Goal: Information Seeking & Learning: Learn about a topic

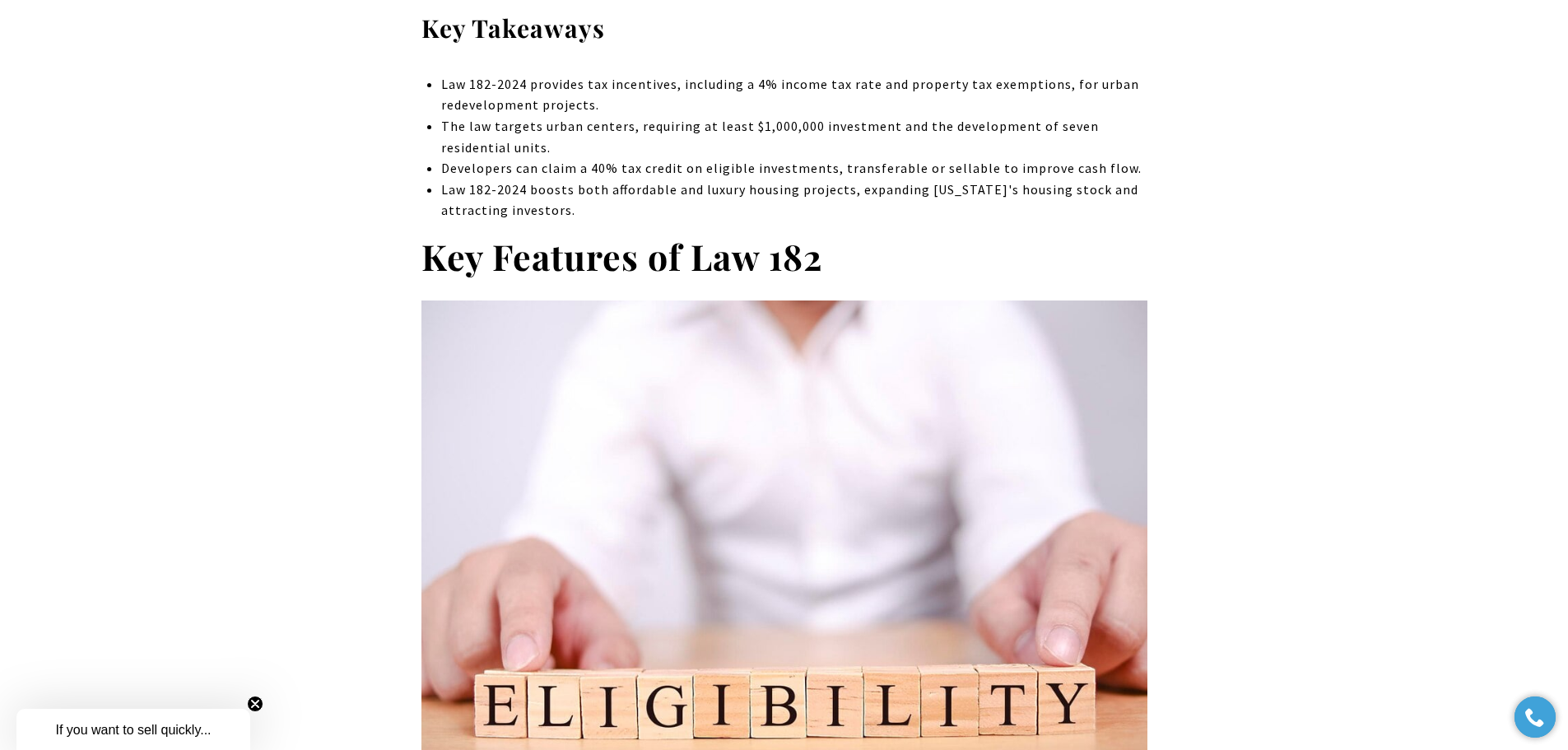
scroll to position [824, 0]
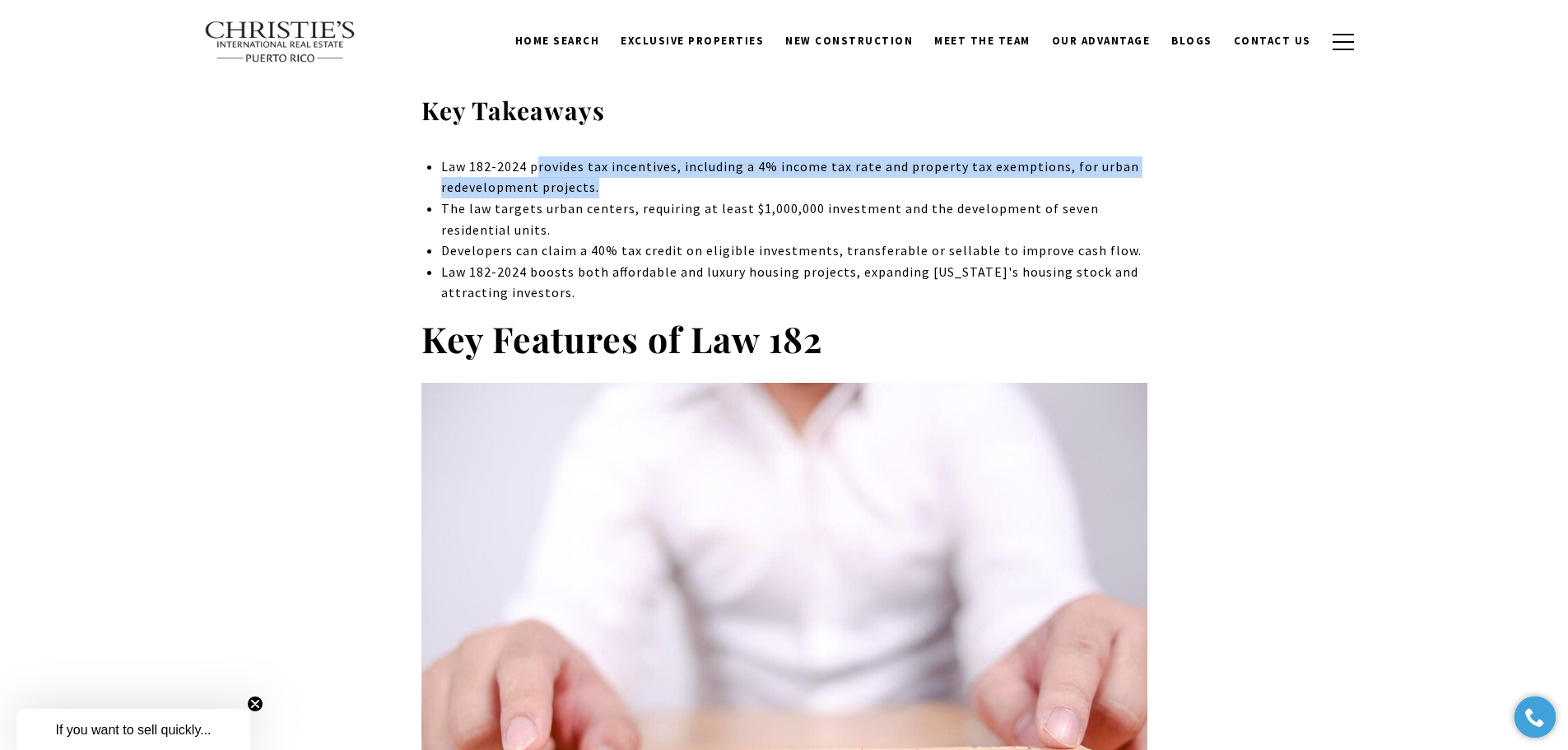
drag, startPoint x: 535, startPoint y: 177, endPoint x: 931, endPoint y: 192, distance: 396.3
click at [931, 192] on p "Law 182-2024 provides tax incentives, including a 4% income tax rate and proper…" at bounding box center [794, 178] width 706 height 42
click at [740, 178] on p "Law 182-2024 provides tax incentives, including a 4% income tax rate and proper…" at bounding box center [794, 178] width 706 height 42
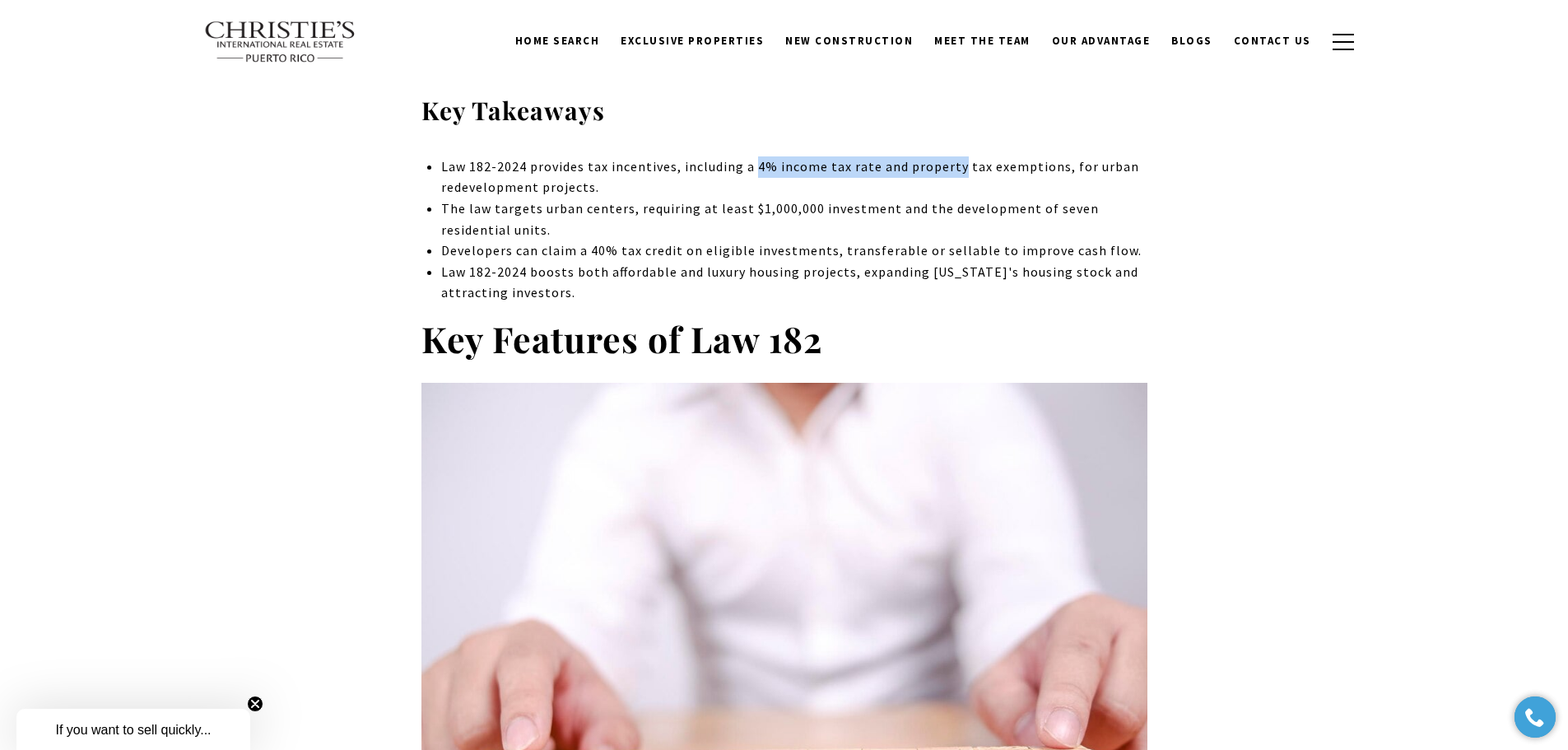
drag, startPoint x: 756, startPoint y: 170, endPoint x: 959, endPoint y: 171, distance: 203.0
click at [959, 171] on p "Law 182-2024 provides tax incentives, including a 4% income tax rate and proper…" at bounding box center [794, 178] width 706 height 42
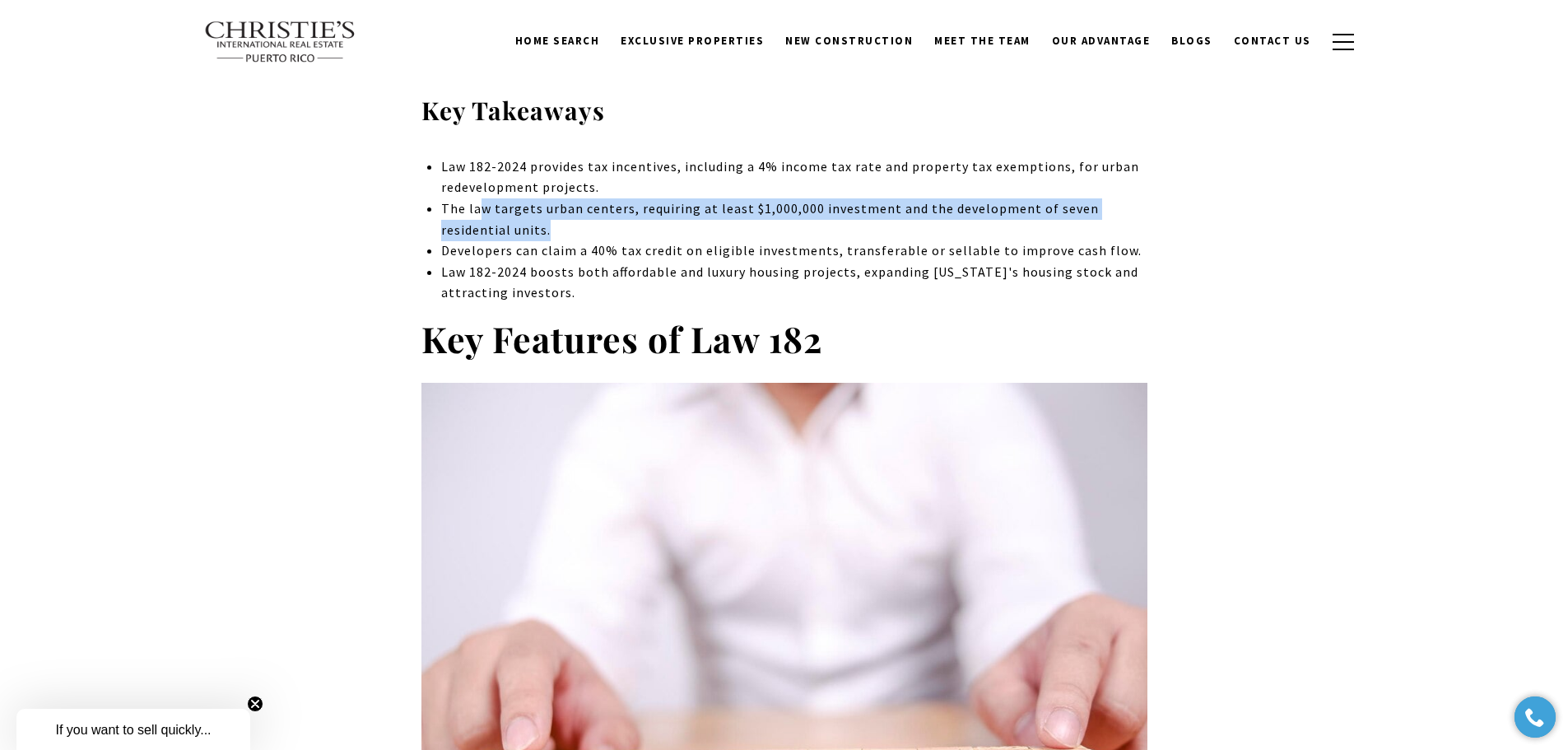
drag, startPoint x: 477, startPoint y: 218, endPoint x: 1027, endPoint y: 227, distance: 550.1
click at [1030, 225] on p "The law targets urban centers, requiring at least $1,000,000 investment and the…" at bounding box center [794, 220] width 706 height 42
click at [577, 219] on p "The law targets urban centers, requiring at least $1,000,000 investment and the…" at bounding box center [794, 220] width 706 height 42
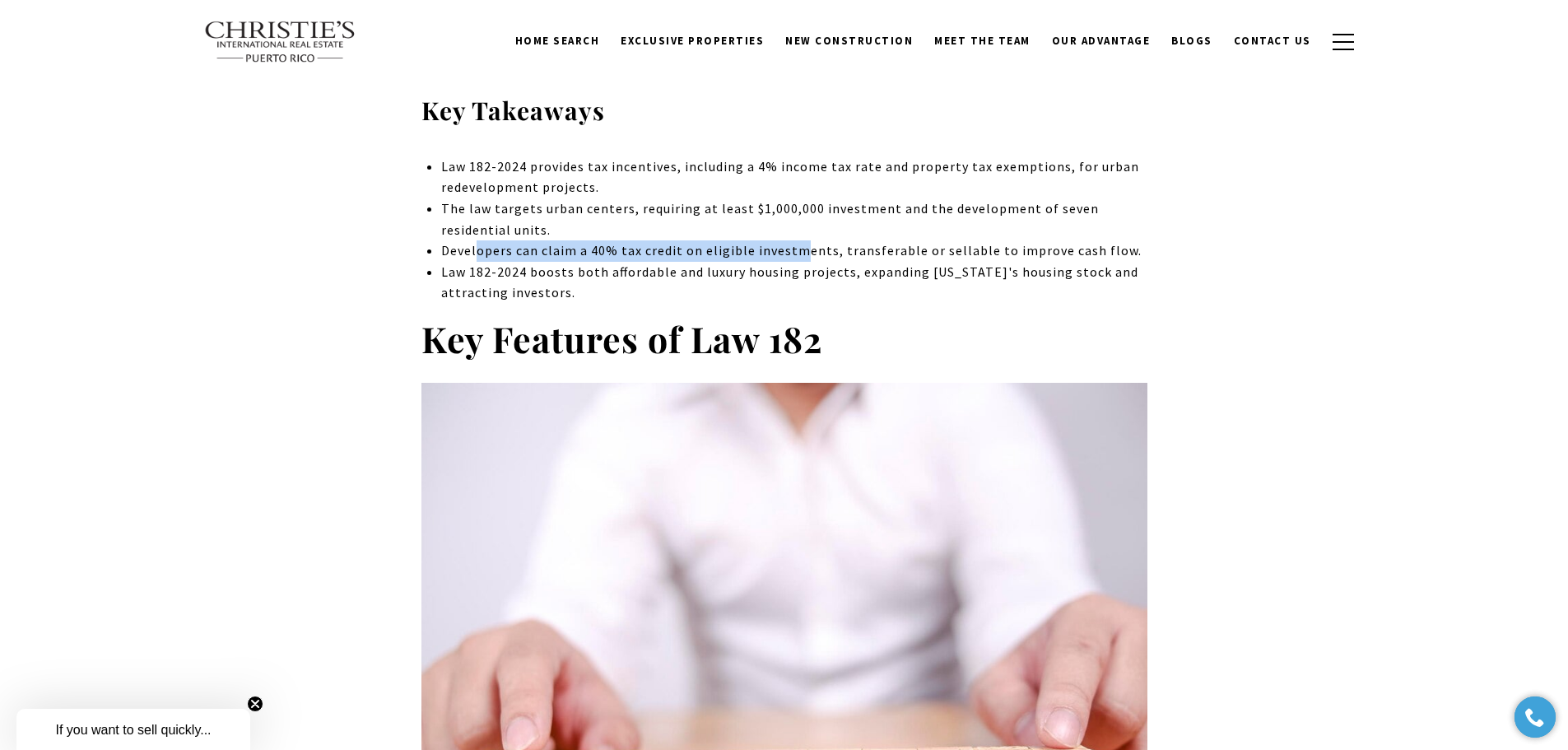
drag, startPoint x: 476, startPoint y: 250, endPoint x: 797, endPoint y: 254, distance: 321.0
click at [797, 254] on p "Developers can claim a 40% tax credit on eligible investments, transferable or …" at bounding box center [794, 251] width 706 height 21
click at [475, 259] on p "Developers can claim a 40% tax credit on eligible investments, transferable or …" at bounding box center [794, 251] width 706 height 21
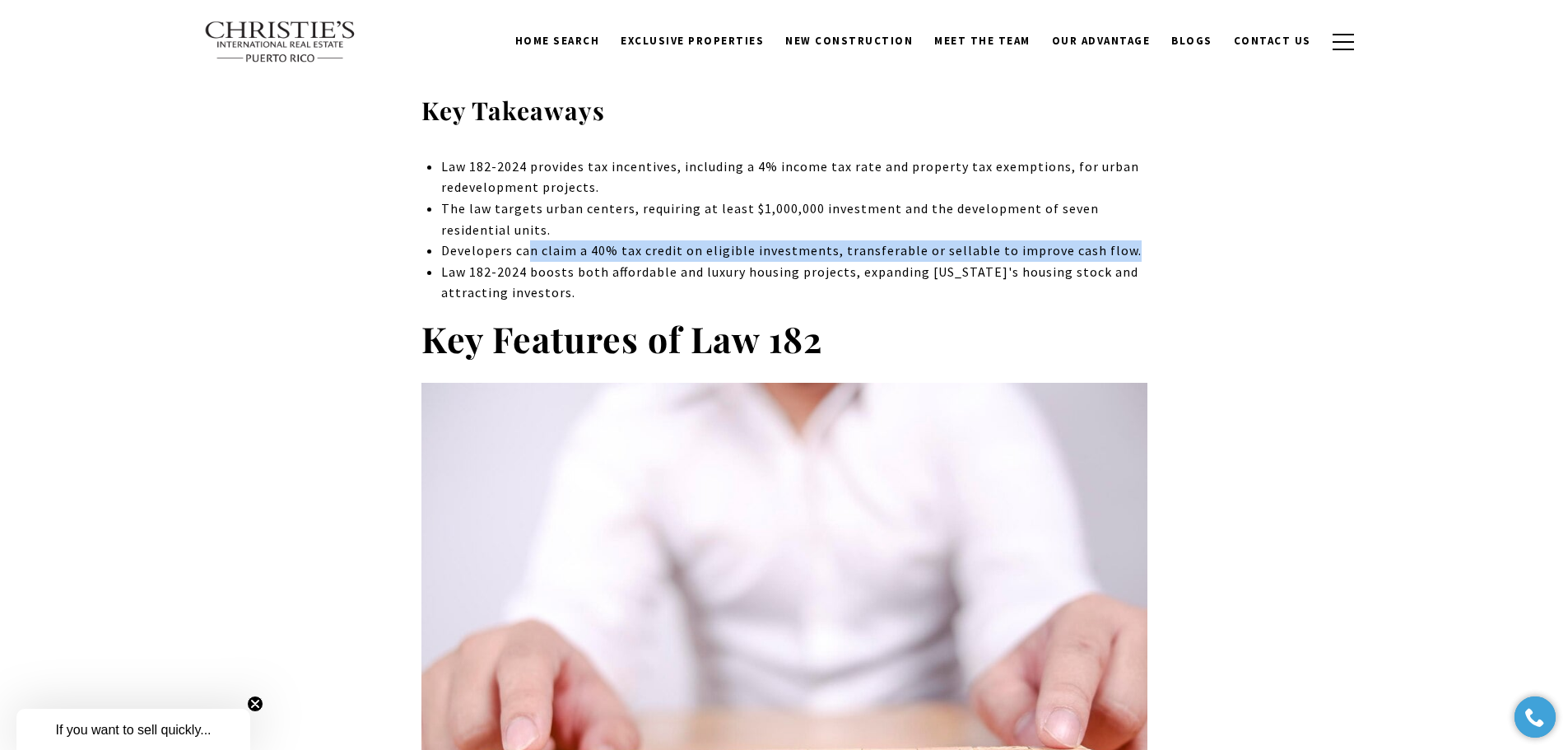
drag, startPoint x: 527, startPoint y: 249, endPoint x: 1125, endPoint y: 258, distance: 598.1
click at [1125, 258] on p "Developers can claim a 40% tax credit on eligible investments, transferable or …" at bounding box center [794, 251] width 706 height 21
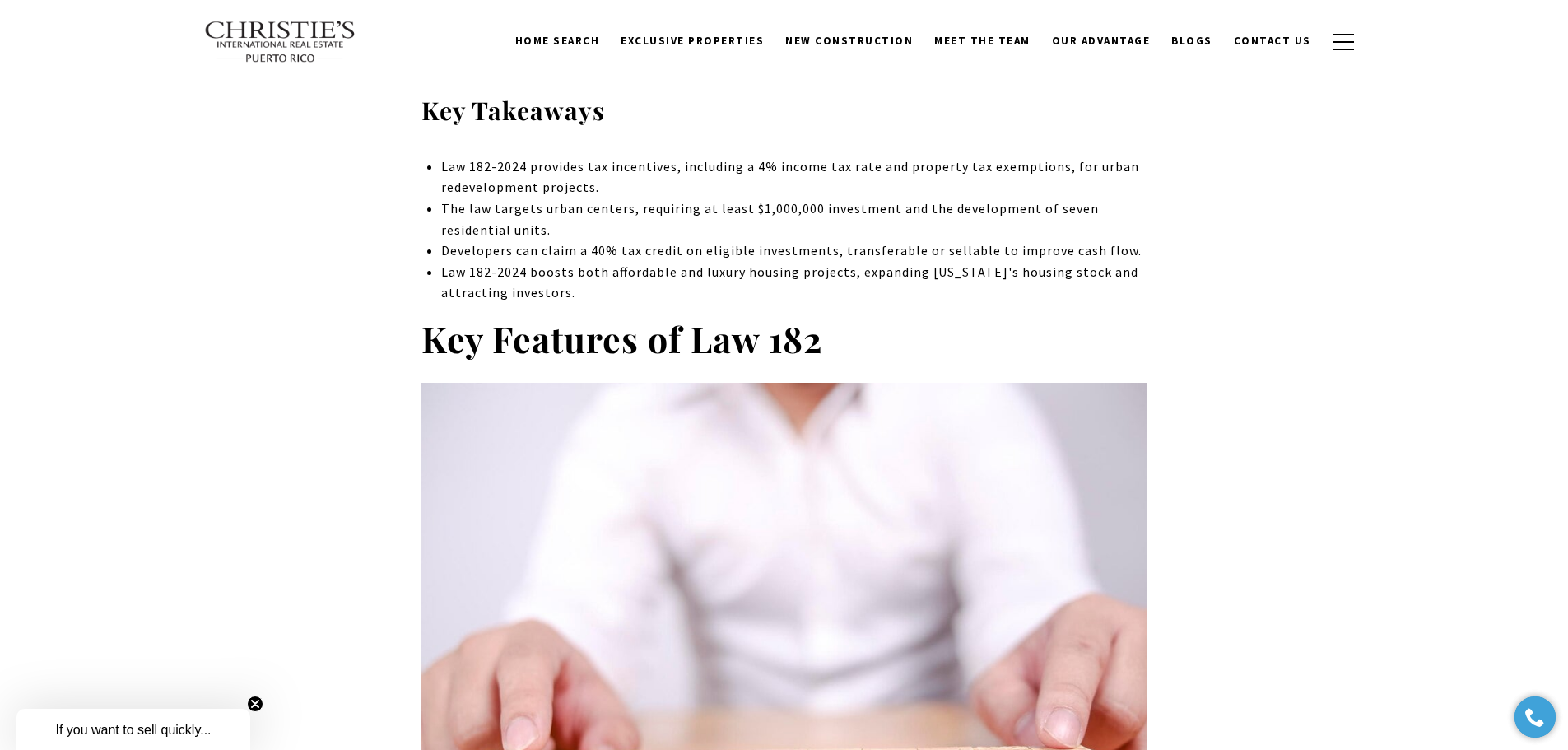
click at [899, 268] on p "Law 182-2024 boosts both affordable and luxury housing projects, expanding [US_…" at bounding box center [794, 283] width 706 height 42
drag, startPoint x: 778, startPoint y: 243, endPoint x: 798, endPoint y: 248, distance: 20.6
click at [782, 243] on p "Developers can claim a 40% tax credit on eligible investments, transferable or …" at bounding box center [794, 251] width 706 height 21
drag, startPoint x: 814, startPoint y: 251, endPoint x: 1066, endPoint y: 254, distance: 252.0
click at [1066, 254] on p "Developers can claim a 40% tax credit on eligible investments, transferable or …" at bounding box center [794, 251] width 706 height 21
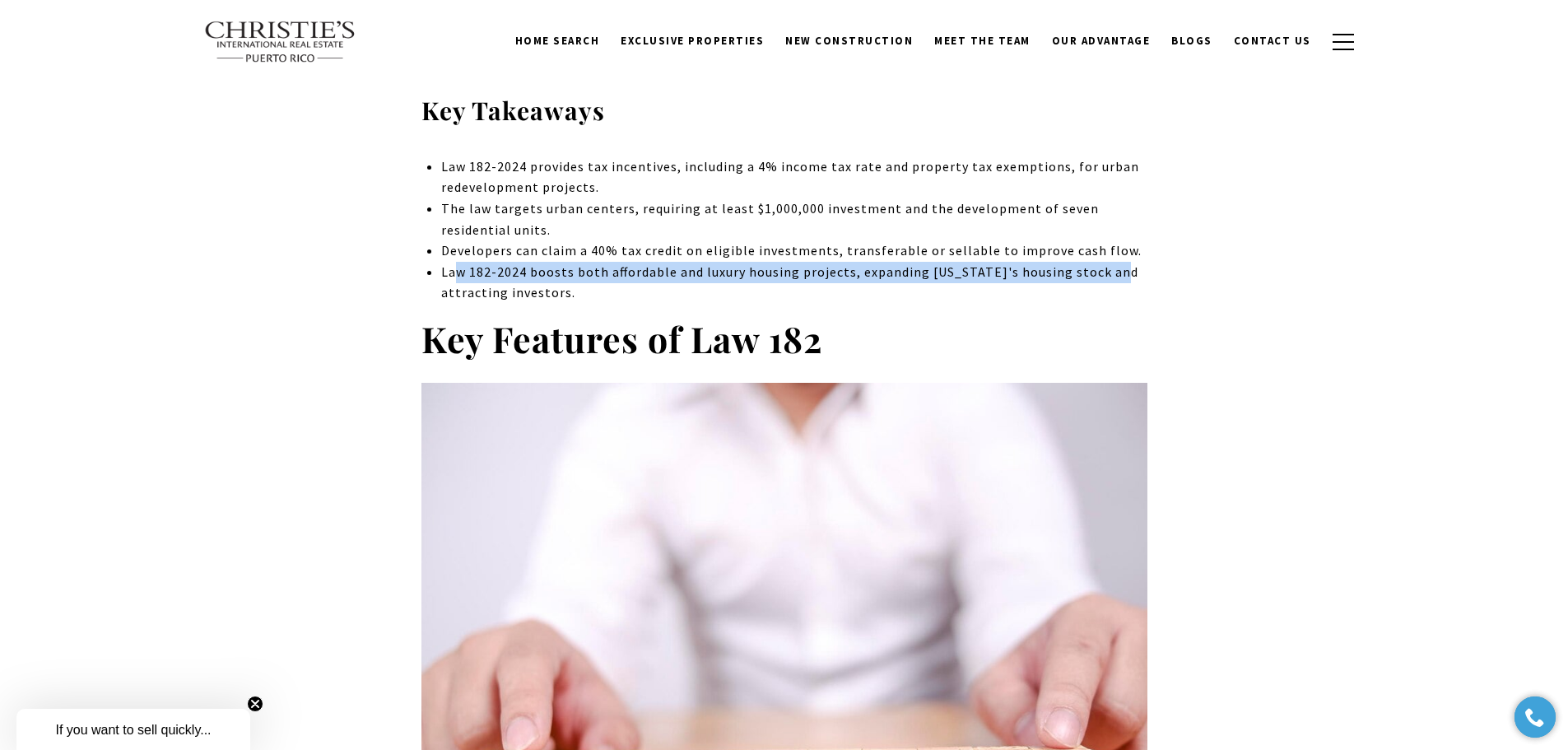
drag, startPoint x: 456, startPoint y: 272, endPoint x: 1109, endPoint y: 279, distance: 653.0
click at [1109, 279] on p "Law 182-2024 boosts both affordable and luxury housing projects, expanding [US_…" at bounding box center [794, 283] width 706 height 42
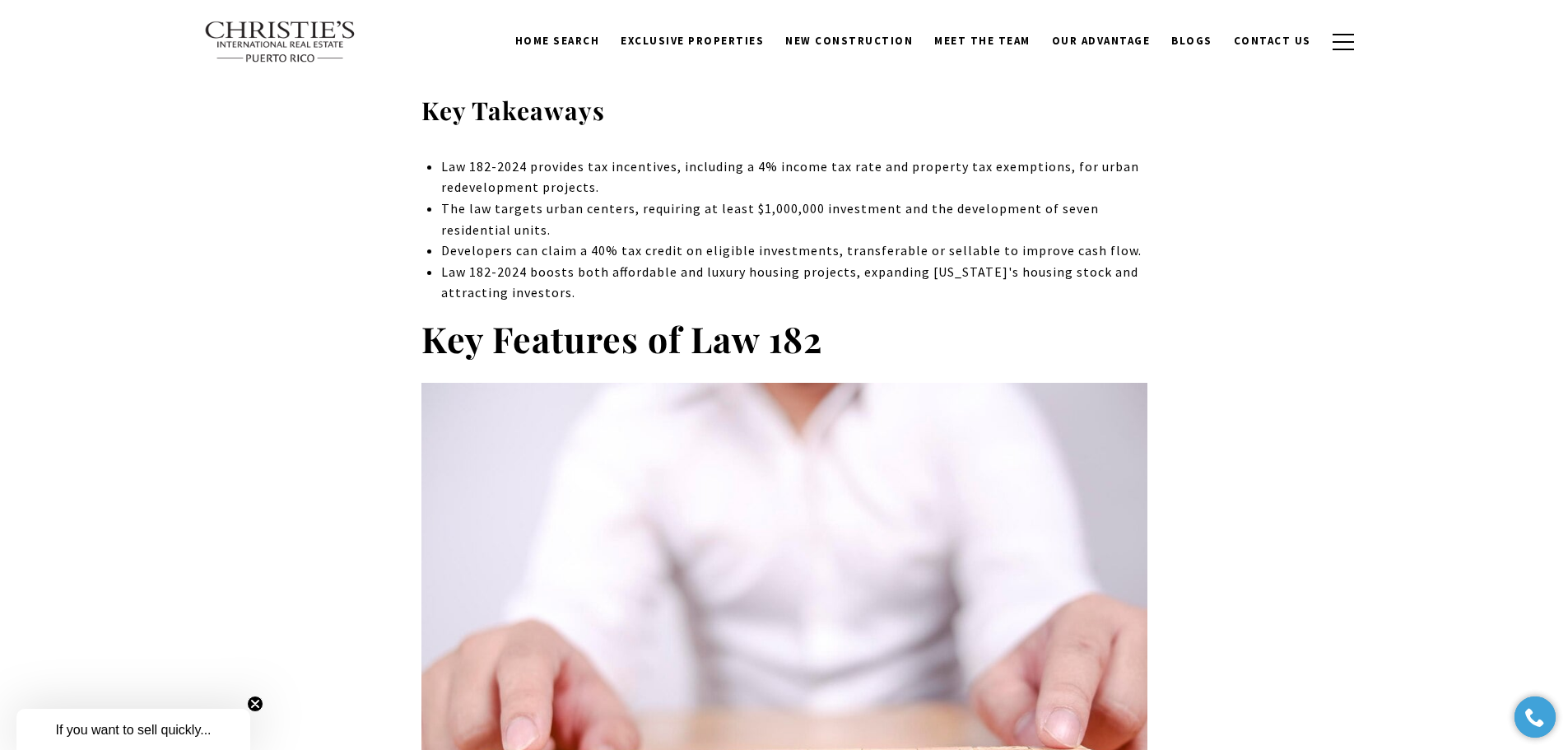
click at [469, 257] on p "Developers can claim a 40% tax credit on eligible investments, transferable or …" at bounding box center [794, 251] width 706 height 21
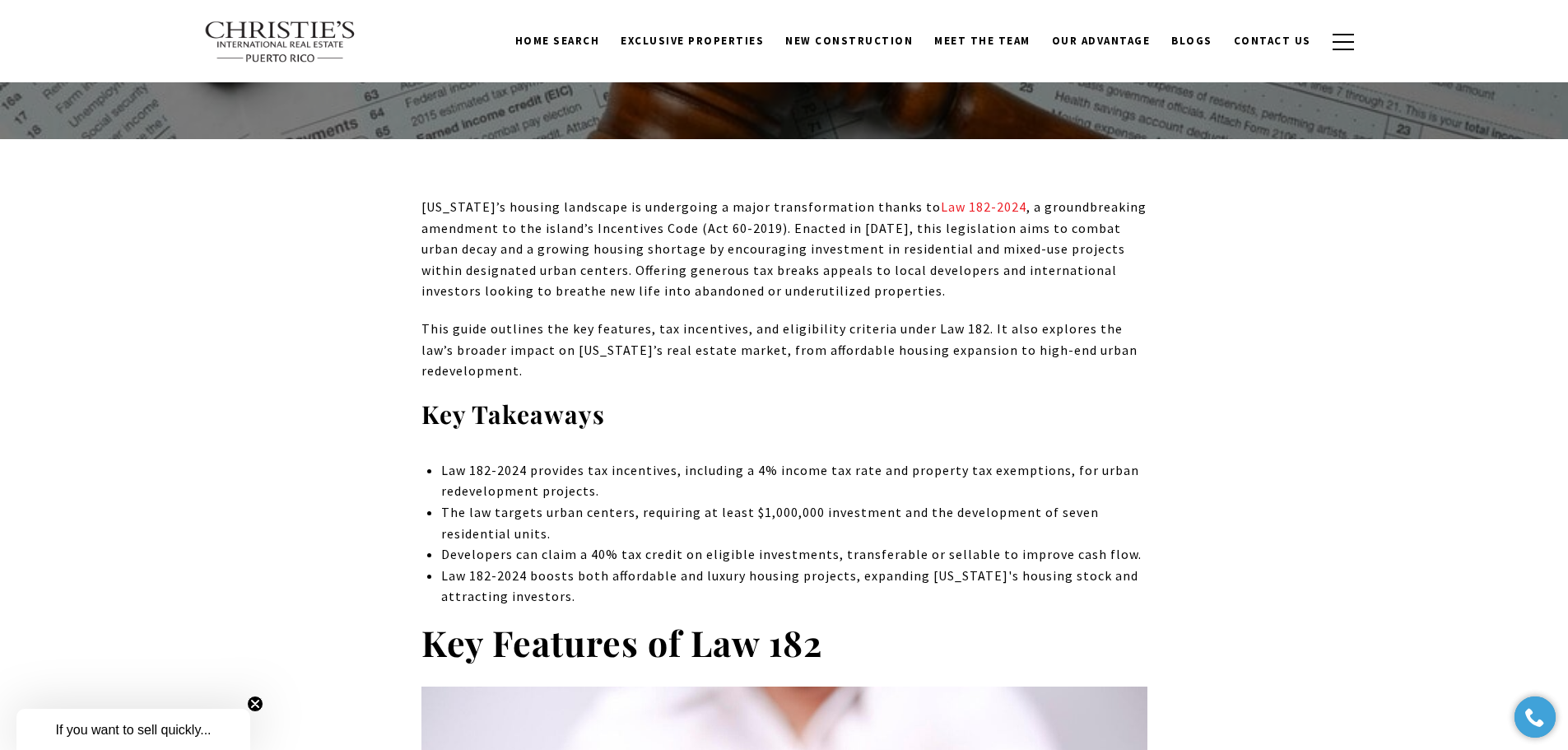
scroll to position [494, 0]
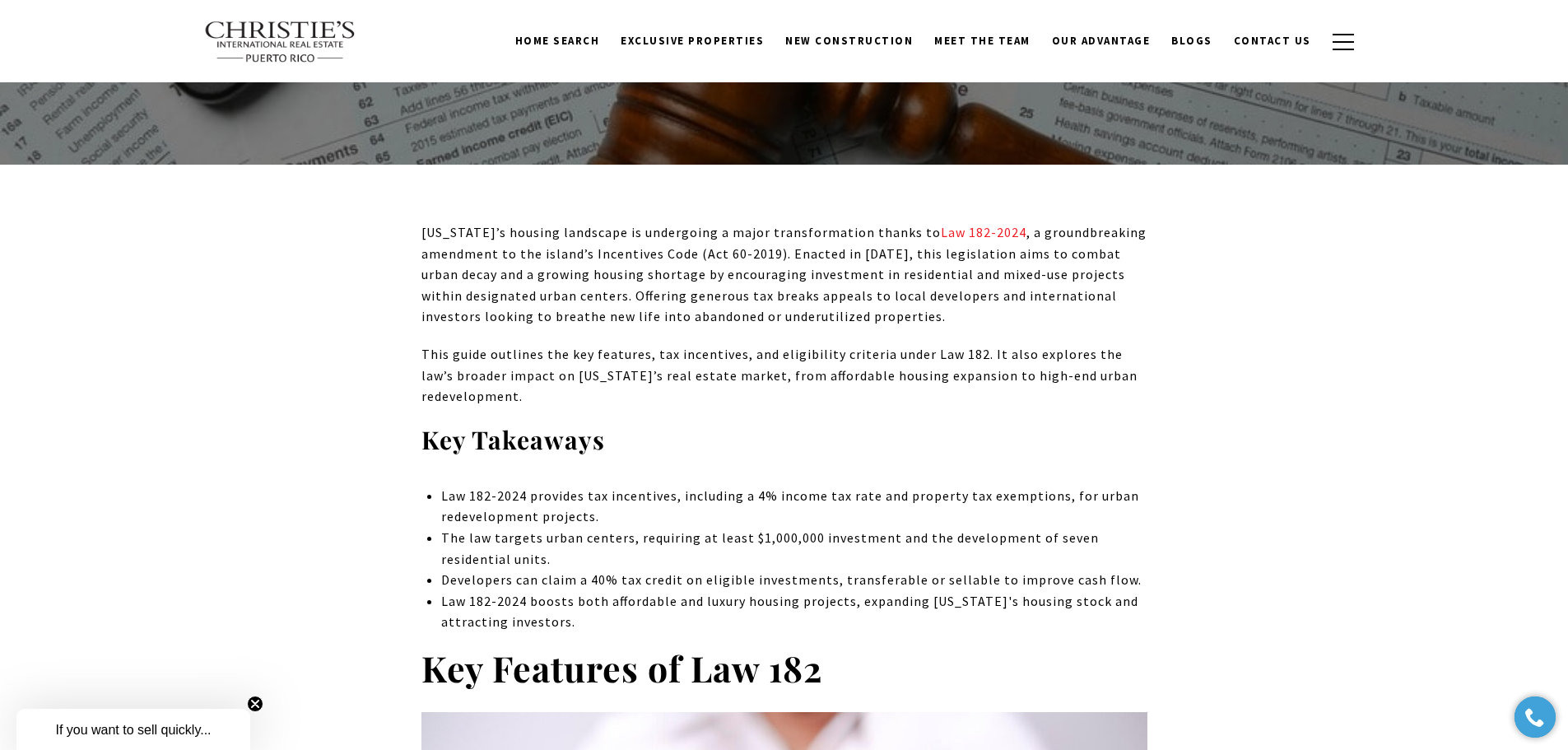
drag, startPoint x: 476, startPoint y: 260, endPoint x: 910, endPoint y: 309, distance: 436.8
click at [910, 309] on p "[US_STATE]’s housing landscape is undergoing a major transformation thanks to L…" at bounding box center [784, 275] width 726 height 105
click at [787, 373] on p "This guide outlines the key features, tax incentives, and eligibility criteria …" at bounding box center [784, 375] width 726 height 63
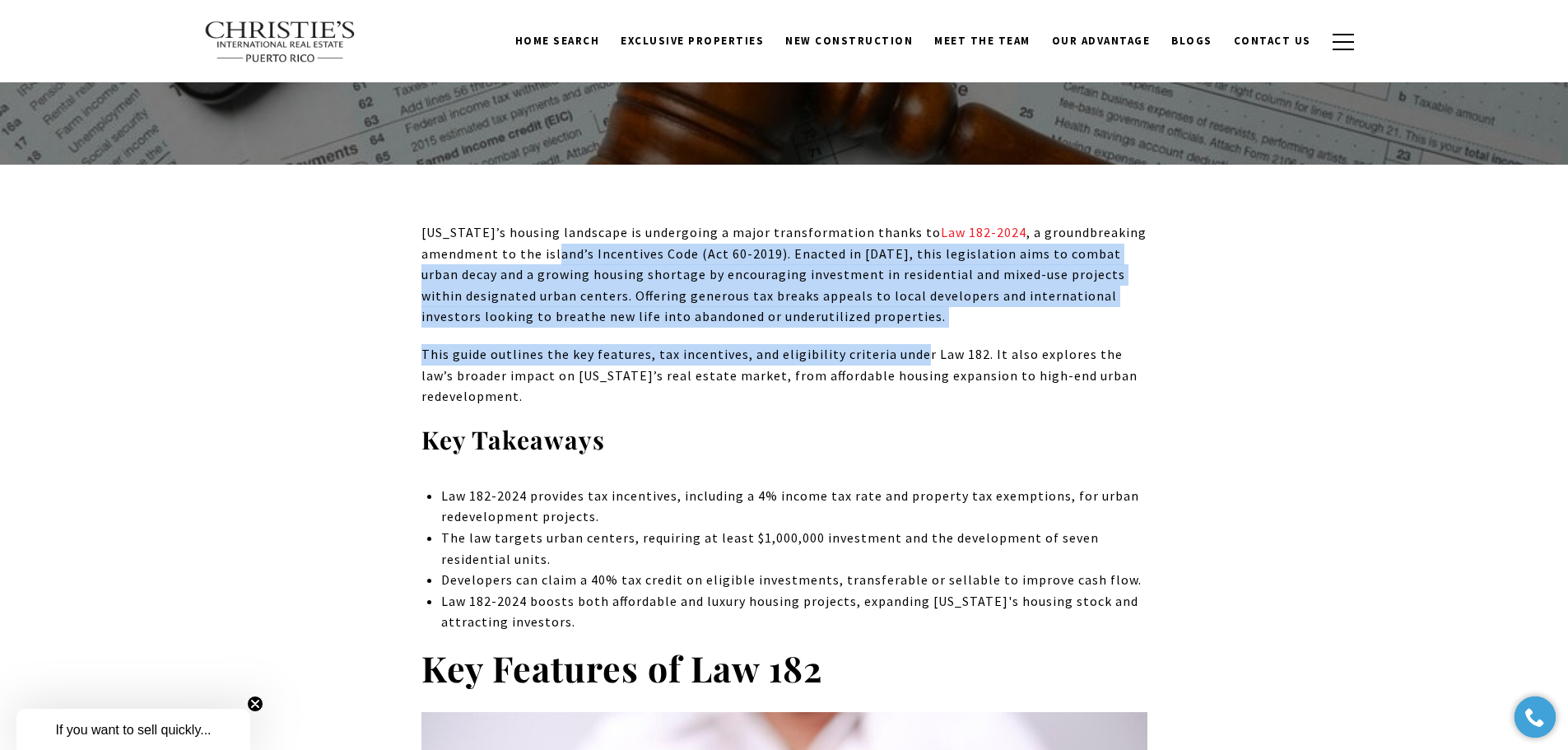
drag, startPoint x: 558, startPoint y: 253, endPoint x: 917, endPoint y: 334, distance: 368.0
click at [970, 326] on p "[US_STATE]’s housing landscape is undergoing a major transformation thanks to L…" at bounding box center [784, 275] width 726 height 105
drag, startPoint x: 773, startPoint y: 281, endPoint x: 915, endPoint y: 313, distance: 145.6
click at [915, 313] on p "[US_STATE]’s housing landscape is undergoing a major transformation thanks to L…" at bounding box center [784, 275] width 726 height 105
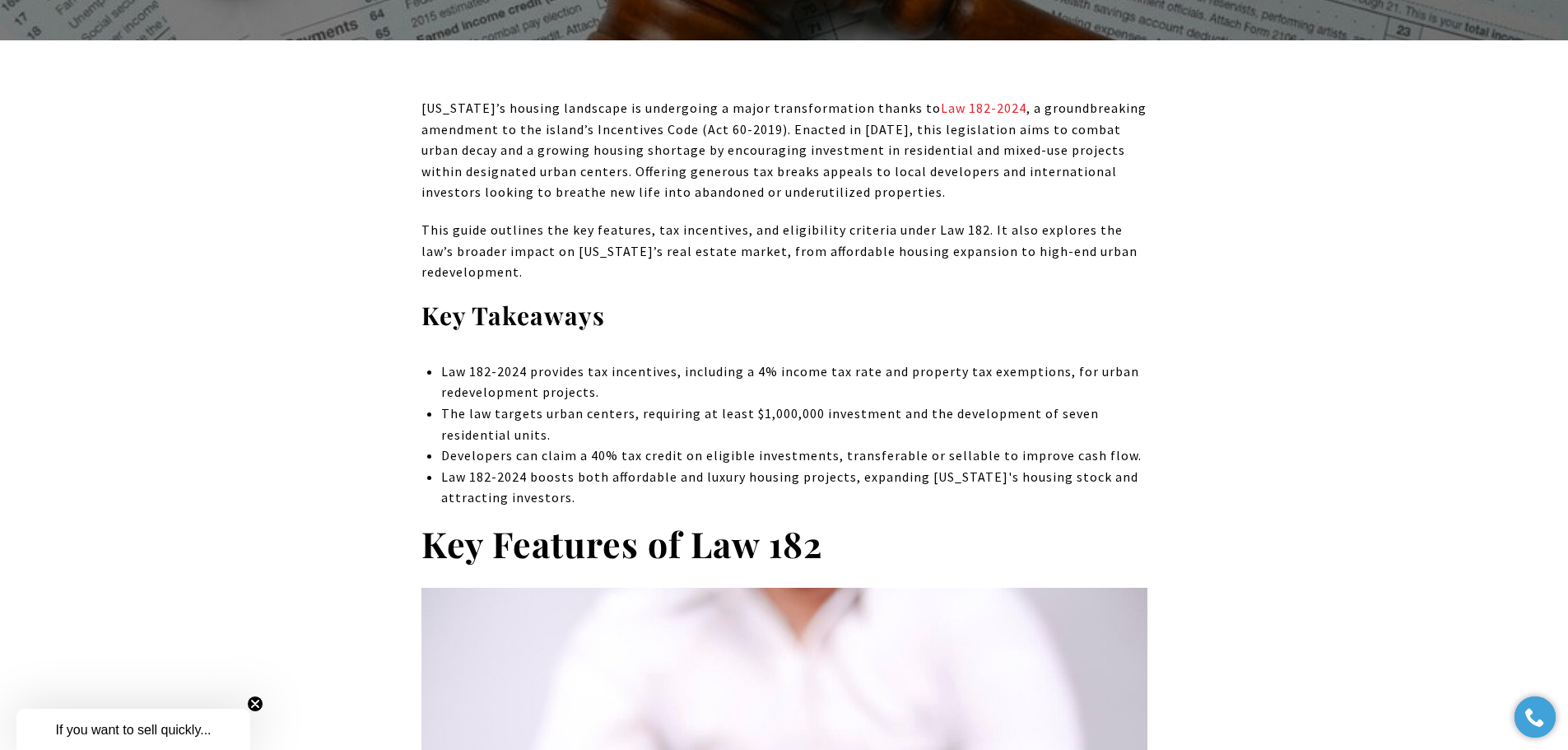
scroll to position [659, 0]
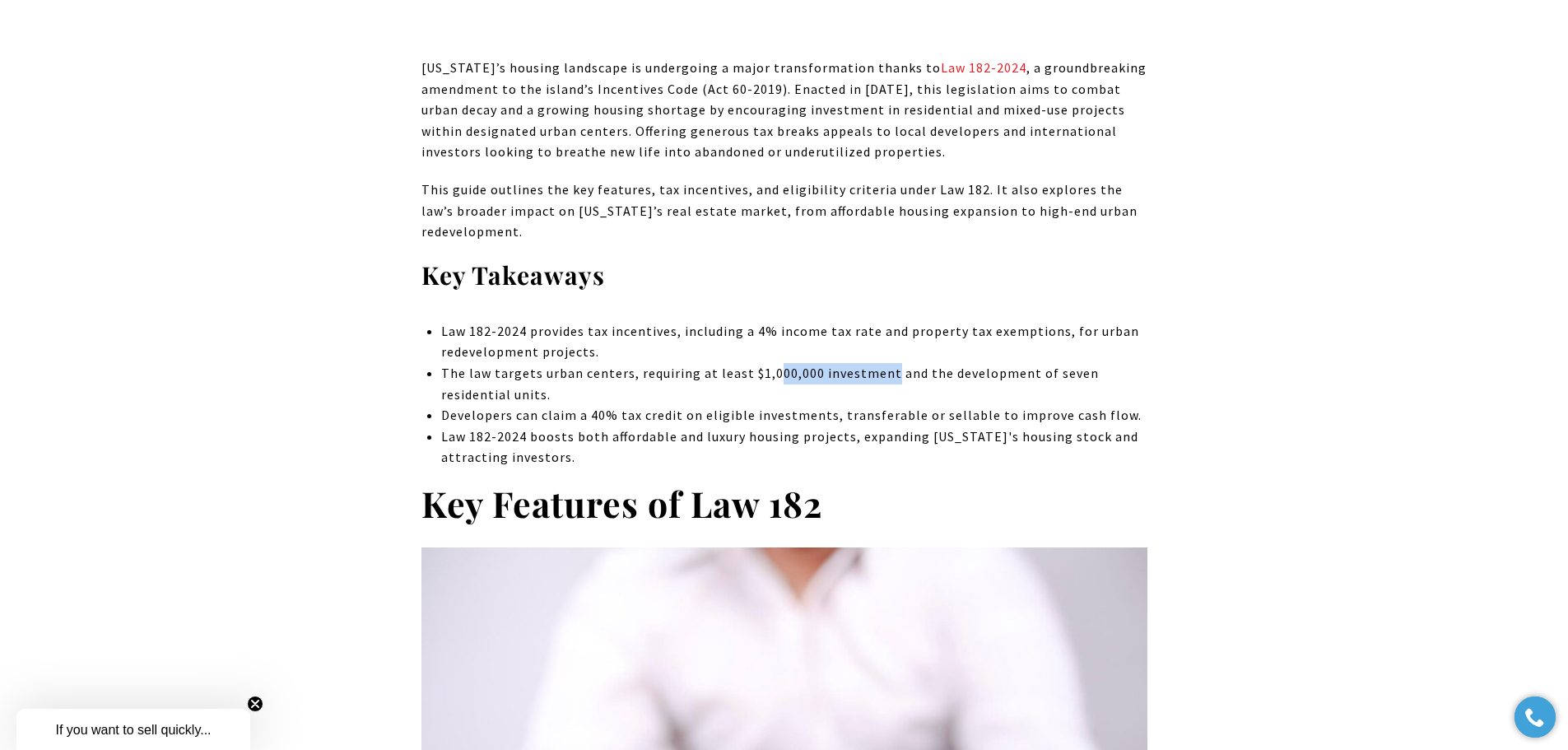
drag, startPoint x: 774, startPoint y: 374, endPoint x: 884, endPoint y: 375, distance: 110.0
click at [884, 375] on p "The law targets urban centers, requiring at least $1,000,000 investment and the…" at bounding box center [794, 384] width 706 height 42
